Goal: Book appointment/travel/reservation

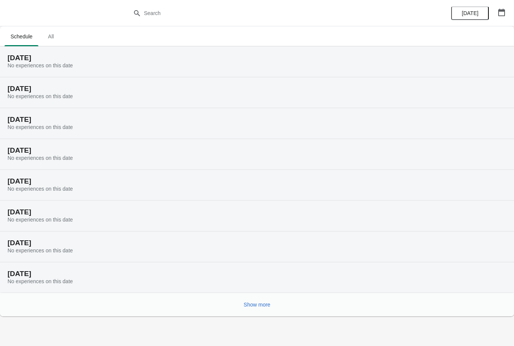
click at [53, 42] on span "All" at bounding box center [50, 37] width 19 height 14
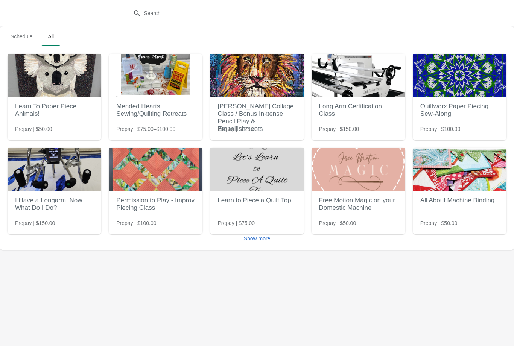
click at [265, 244] on button "Show more" at bounding box center [257, 239] width 33 height 14
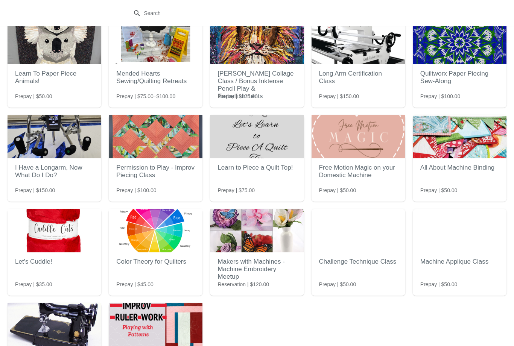
scroll to position [78, 0]
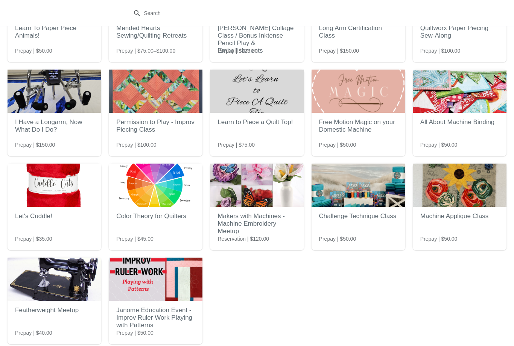
click at [158, 297] on img at bounding box center [156, 279] width 94 height 43
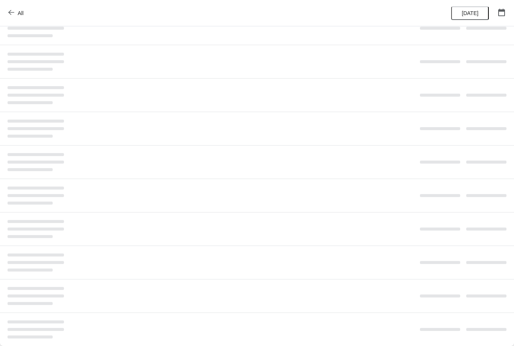
scroll to position [0, 0]
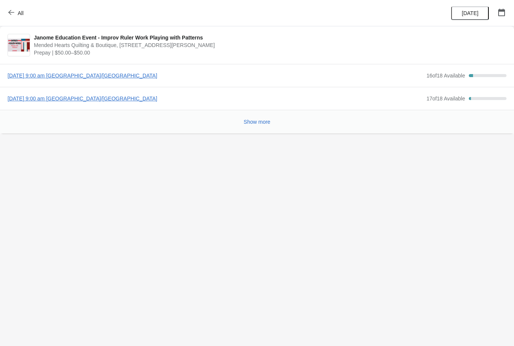
click at [106, 77] on span "[DATE] 9:00 am [GEOGRAPHIC_DATA]/[GEOGRAPHIC_DATA]" at bounding box center [215, 76] width 415 height 8
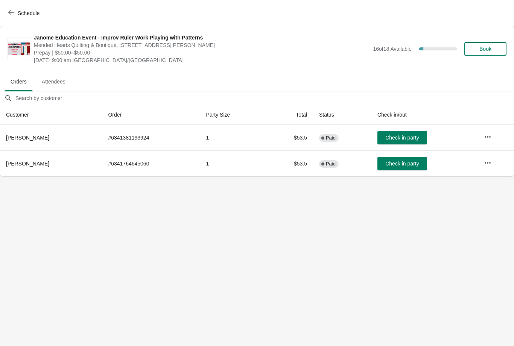
click at [496, 46] on span "Book" at bounding box center [485, 49] width 29 height 6
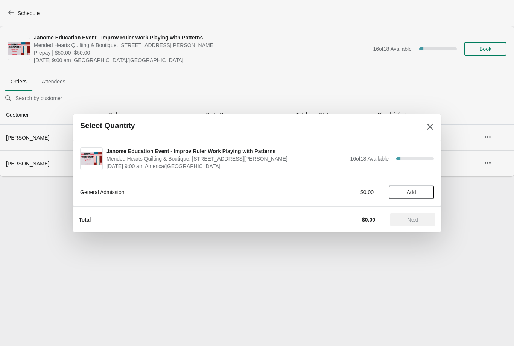
click at [411, 191] on span "Add" at bounding box center [411, 192] width 9 height 6
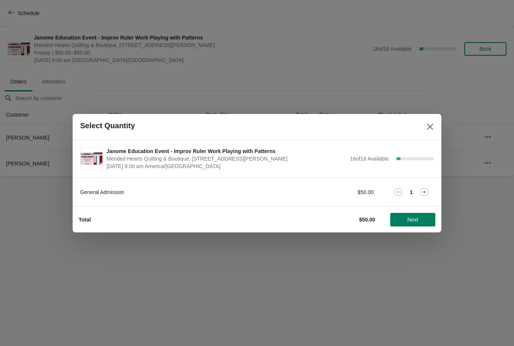
click at [411, 218] on span "Next" at bounding box center [413, 220] width 11 height 6
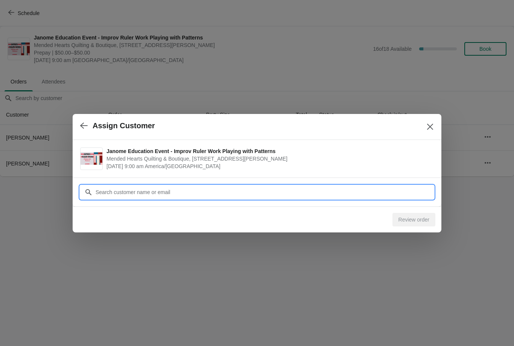
click at [268, 192] on input "Customer" at bounding box center [264, 193] width 339 height 14
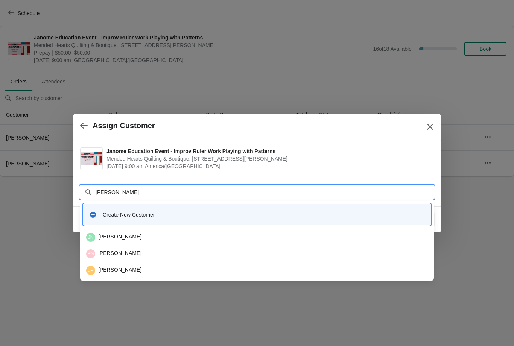
type input "[PERSON_NAME]"
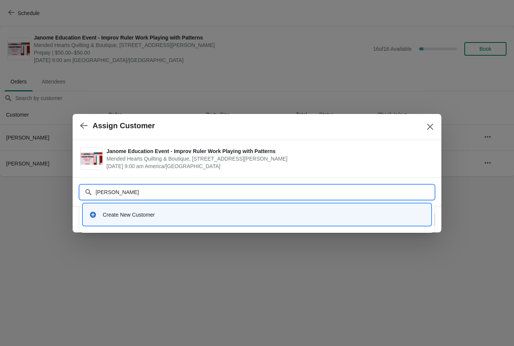
click at [92, 218] on icon at bounding box center [93, 215] width 8 height 8
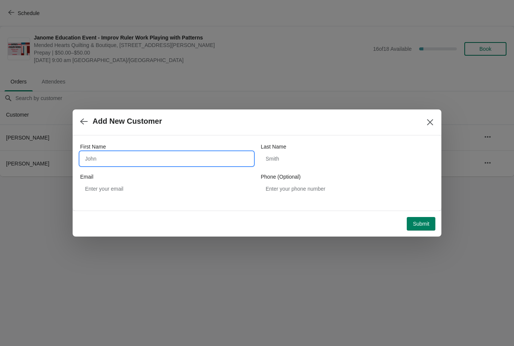
click at [114, 157] on input "First Name" at bounding box center [166, 159] width 173 height 14
type input "[PERSON_NAME]"
click at [316, 163] on input "Last Name" at bounding box center [347, 159] width 173 height 14
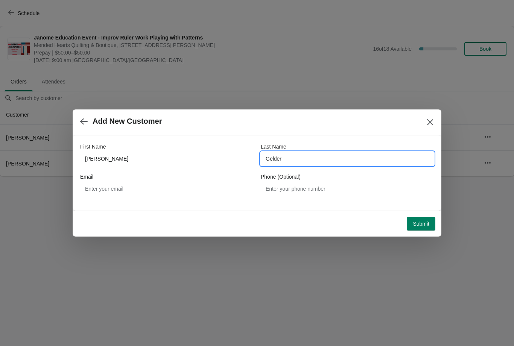
type input "Gelder"
click at [419, 226] on span "Submit" at bounding box center [421, 224] width 17 height 6
